Goal: Submit feedback/report problem

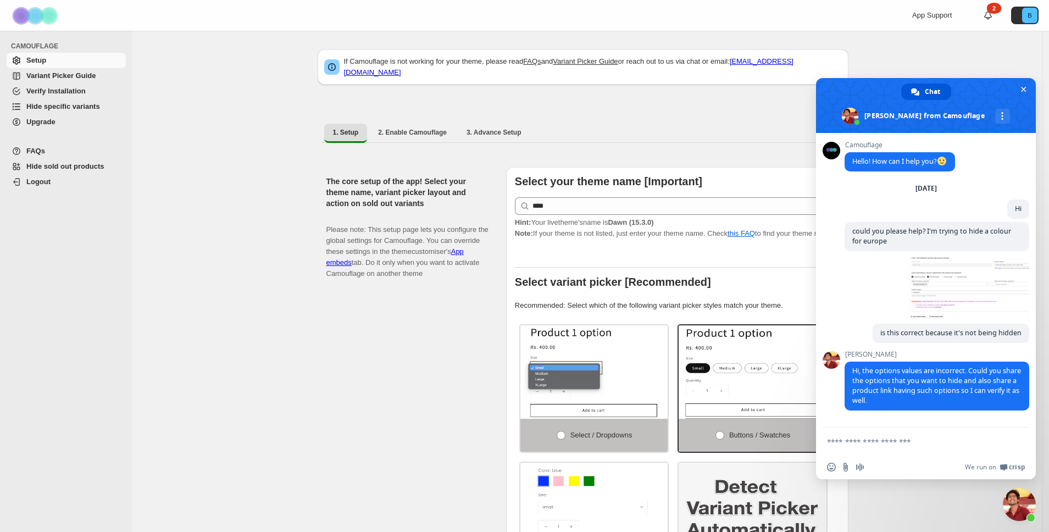
click at [910, 445] on textarea "Compose your message..." at bounding box center [914, 442] width 174 height 10
type textarea "*"
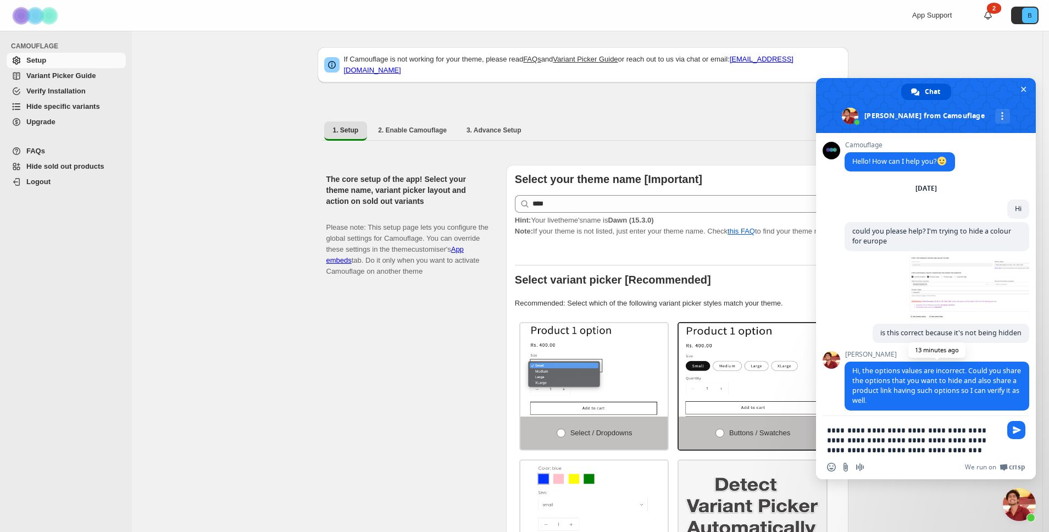
paste textarea "**********"
type textarea "**********"
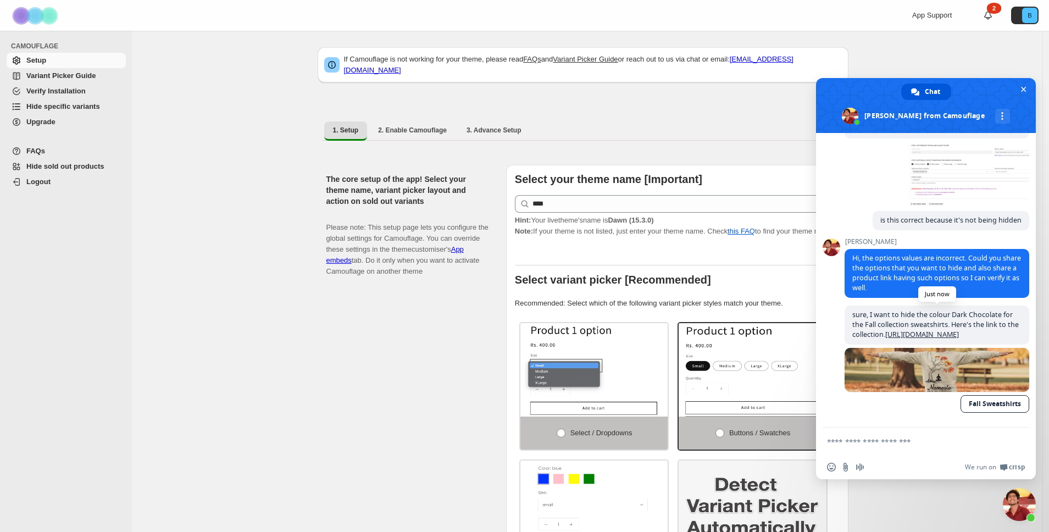
scroll to position [122, 0]
type textarea "*"
click at [49, 107] on span "Hide specific variants" at bounding box center [63, 106] width 74 height 8
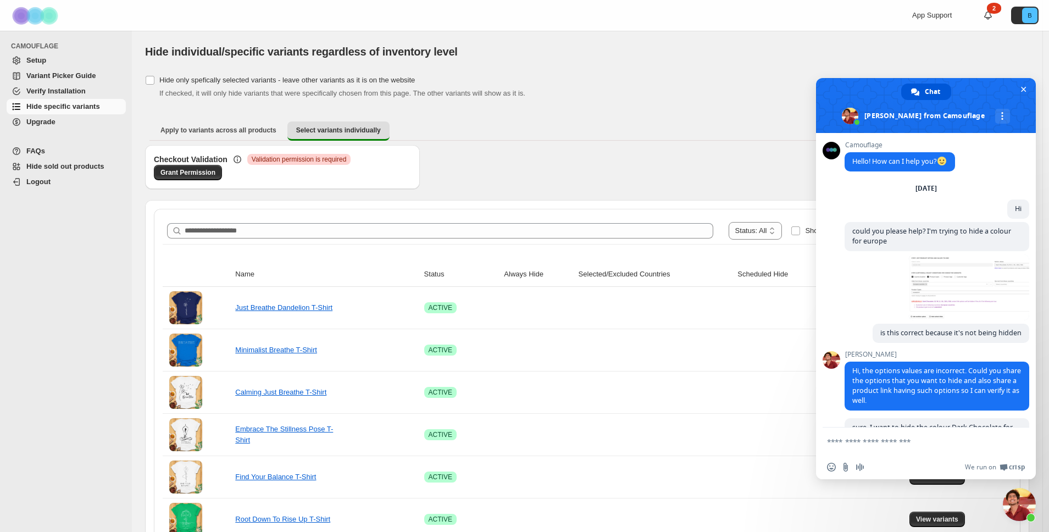
scroll to position [122, 0]
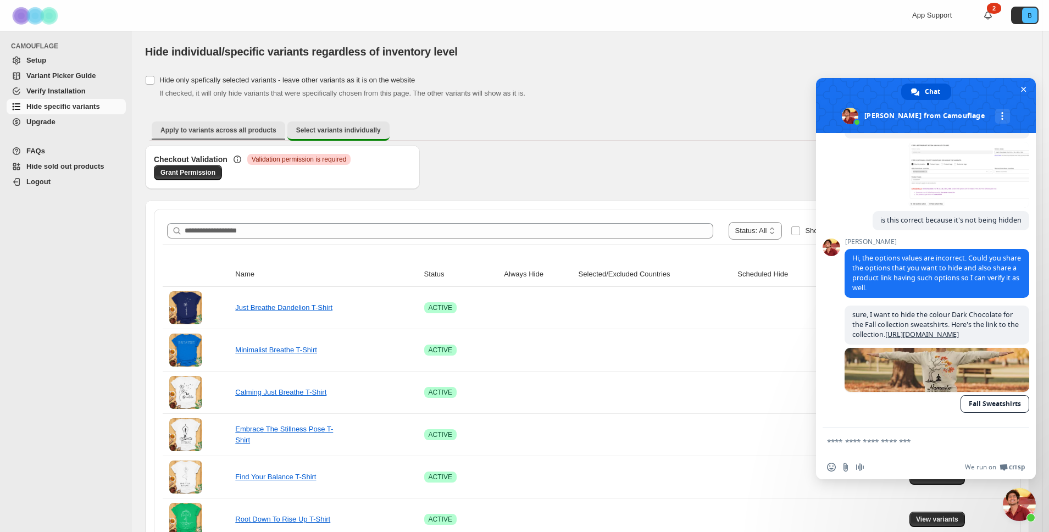
click at [191, 126] on span "Apply to variants across all products" at bounding box center [218, 130] width 116 height 9
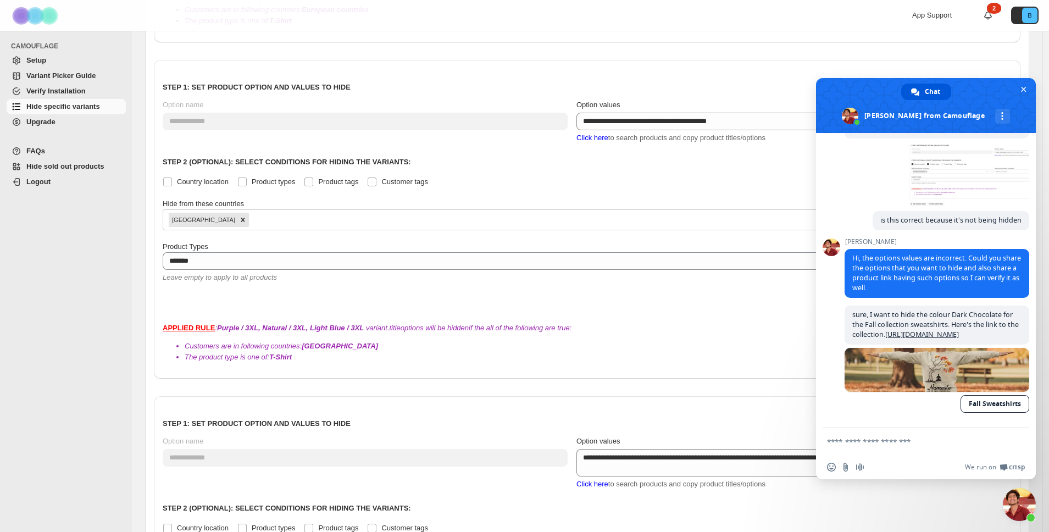
scroll to position [667, 0]
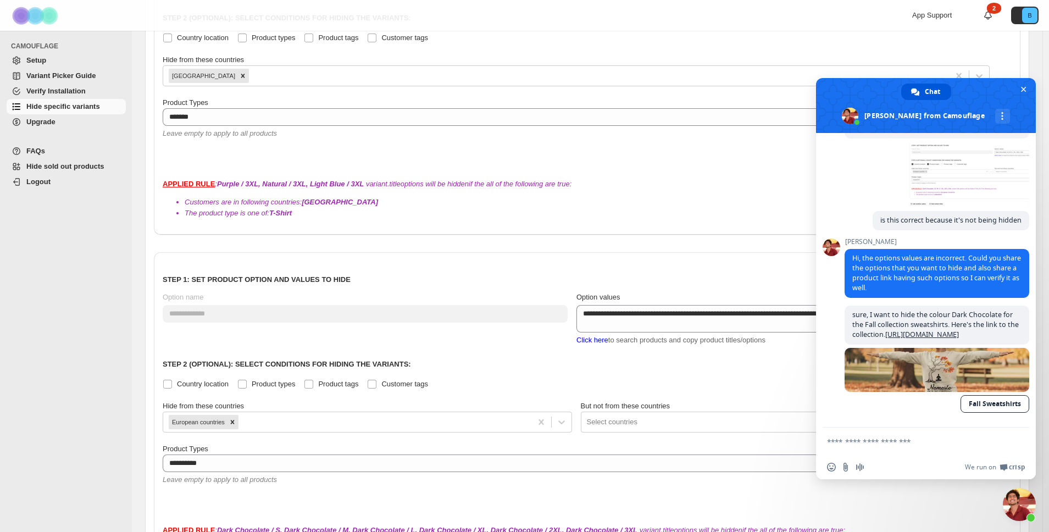
click at [1021, 505] on span "Close chat" at bounding box center [1018, 504] width 33 height 33
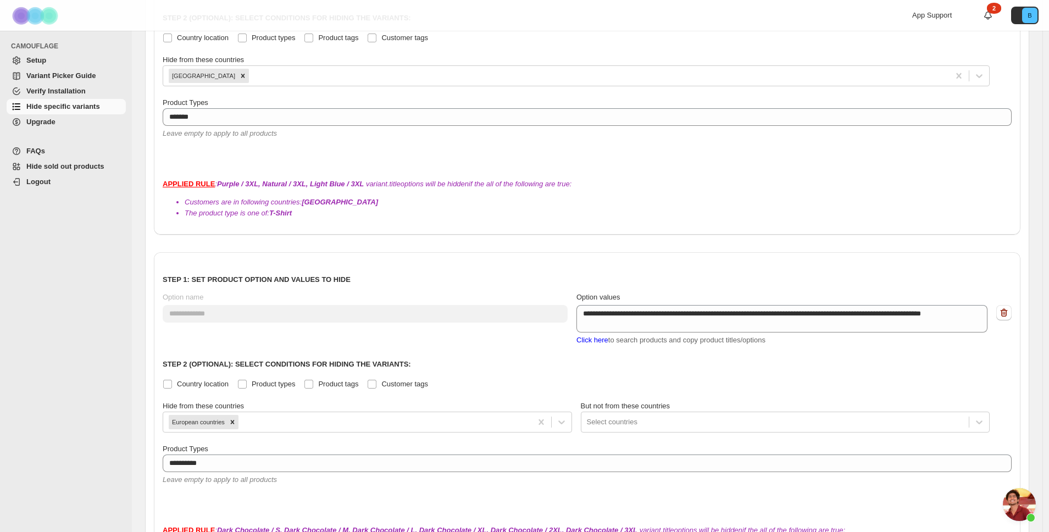
click at [1024, 511] on span "Open chat" at bounding box center [1018, 504] width 33 height 33
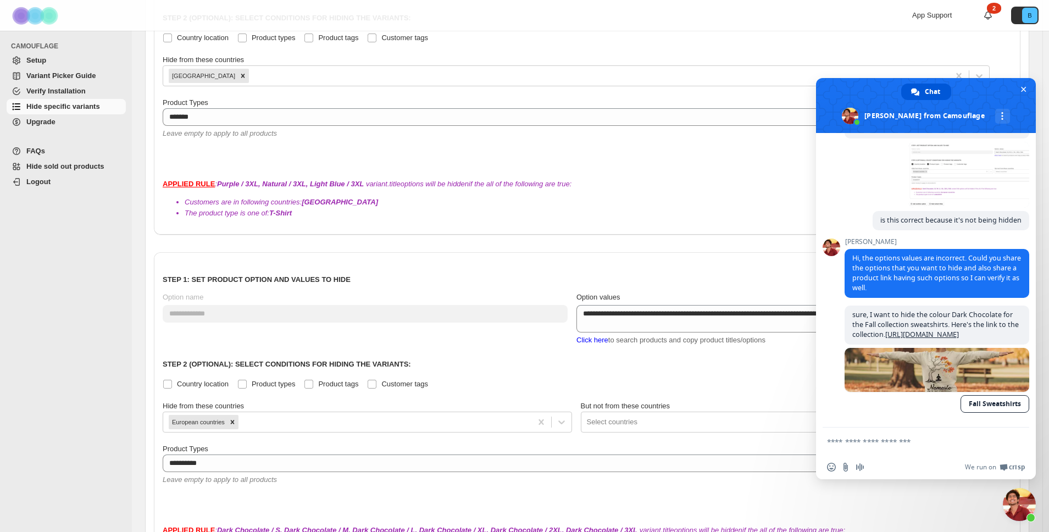
click at [923, 434] on form at bounding box center [914, 442] width 174 height 30
click at [918, 447] on form at bounding box center [914, 442] width 174 height 30
paste textarea "Compose your message..."
type textarea "**********"
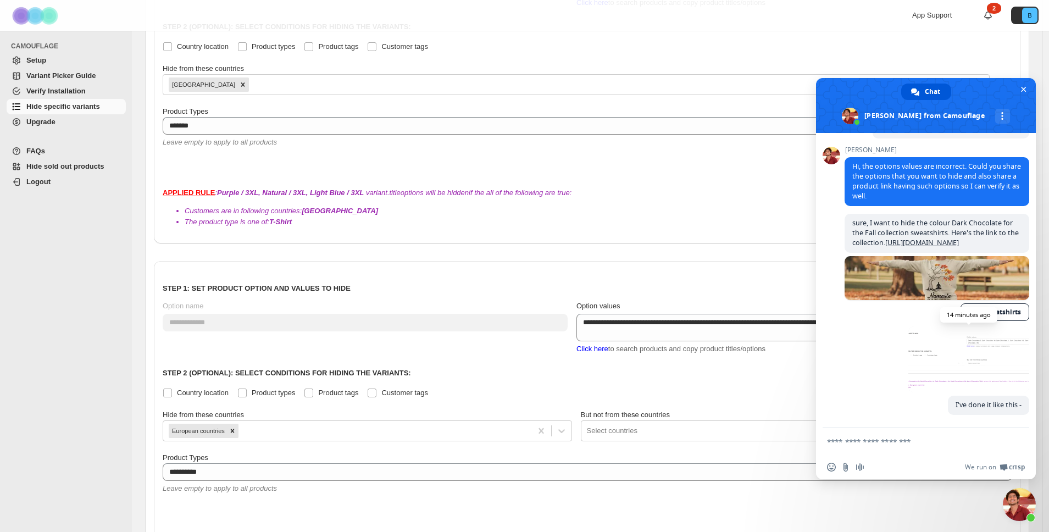
scroll to position [214, 0]
